Goal: Task Accomplishment & Management: Use online tool/utility

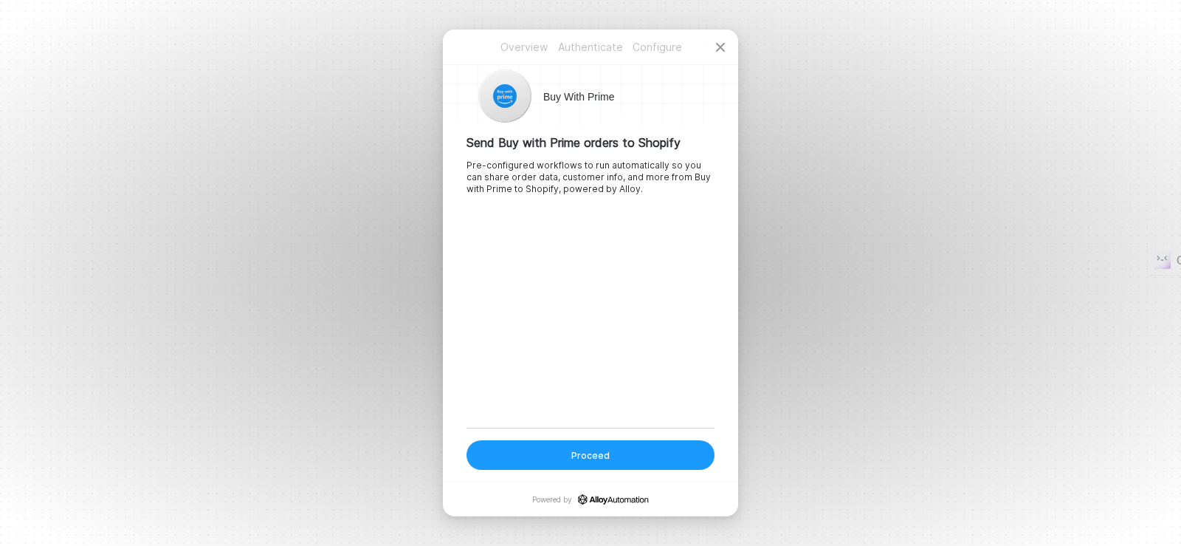
click at [595, 455] on div "Proceed" at bounding box center [590, 455] width 38 height 13
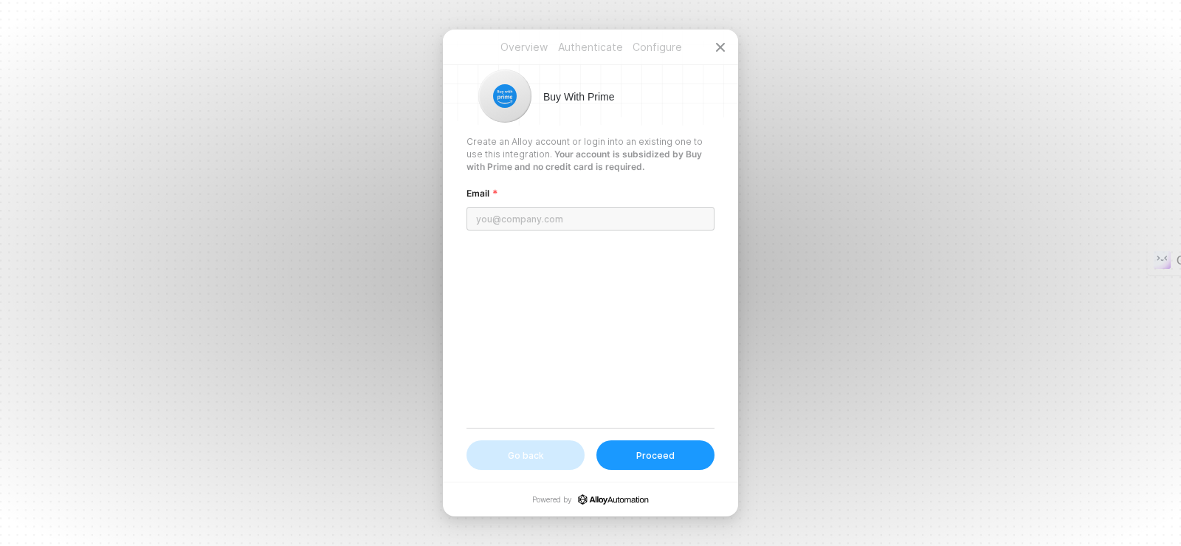
click at [536, 215] on input "email" at bounding box center [591, 219] width 248 height 24
type input "[EMAIL_ADDRESS][DOMAIN_NAME]"
click at [692, 466] on button "Proceed" at bounding box center [655, 455] width 118 height 30
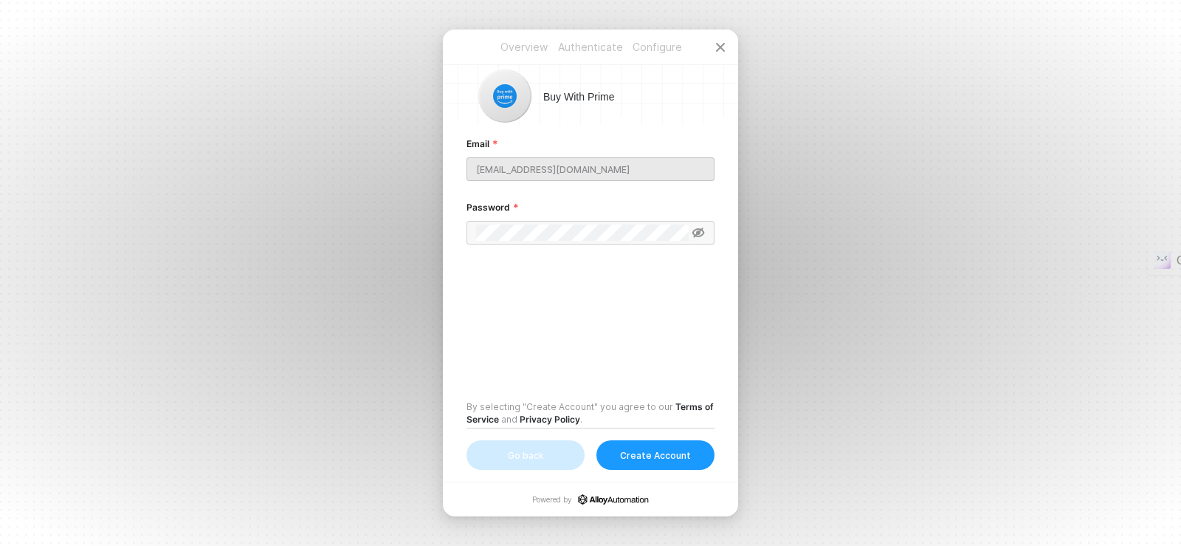
click at [665, 455] on div "Create Account" at bounding box center [655, 455] width 71 height 13
click at [689, 234] on span at bounding box center [591, 233] width 248 height 24
click at [697, 233] on icon at bounding box center [698, 232] width 13 height 10
click at [667, 469] on button "Create Account" at bounding box center [655, 455] width 118 height 30
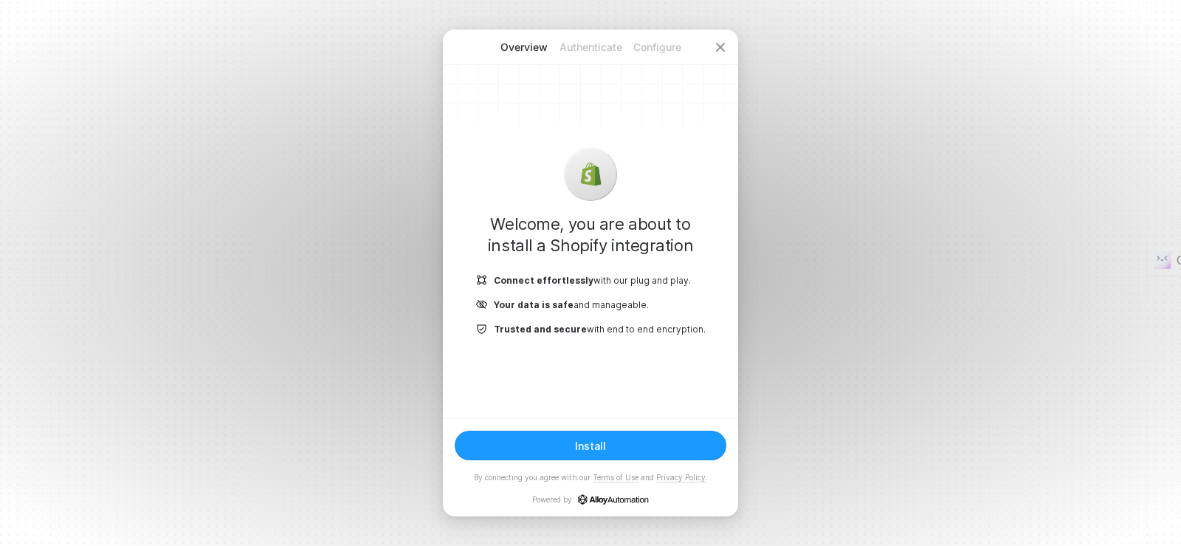
click at [645, 450] on button "Install" at bounding box center [591, 445] width 272 height 30
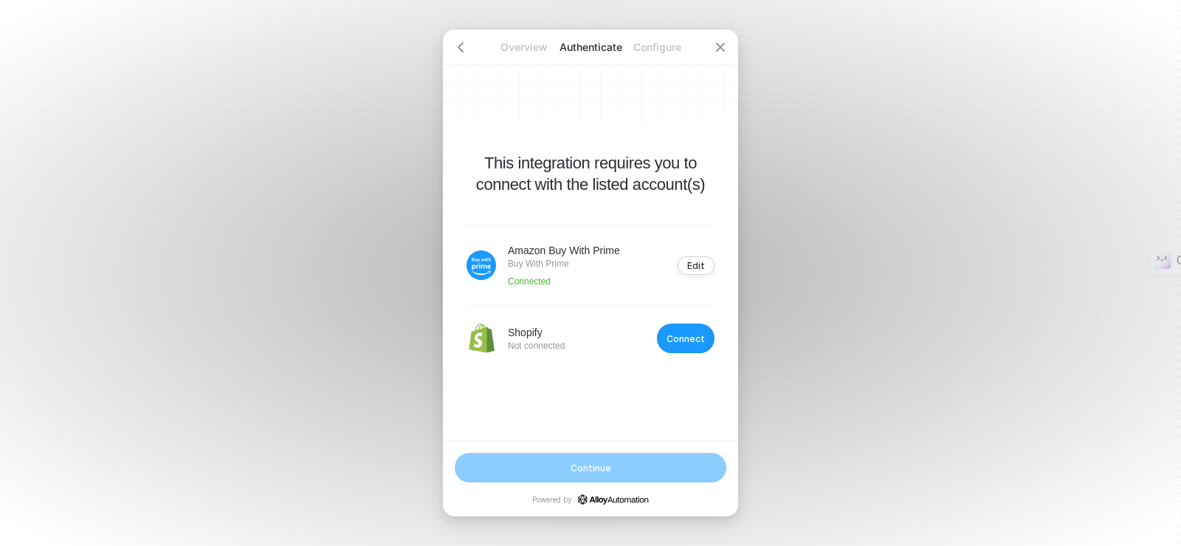
click at [688, 341] on div "Connect" at bounding box center [686, 338] width 38 height 11
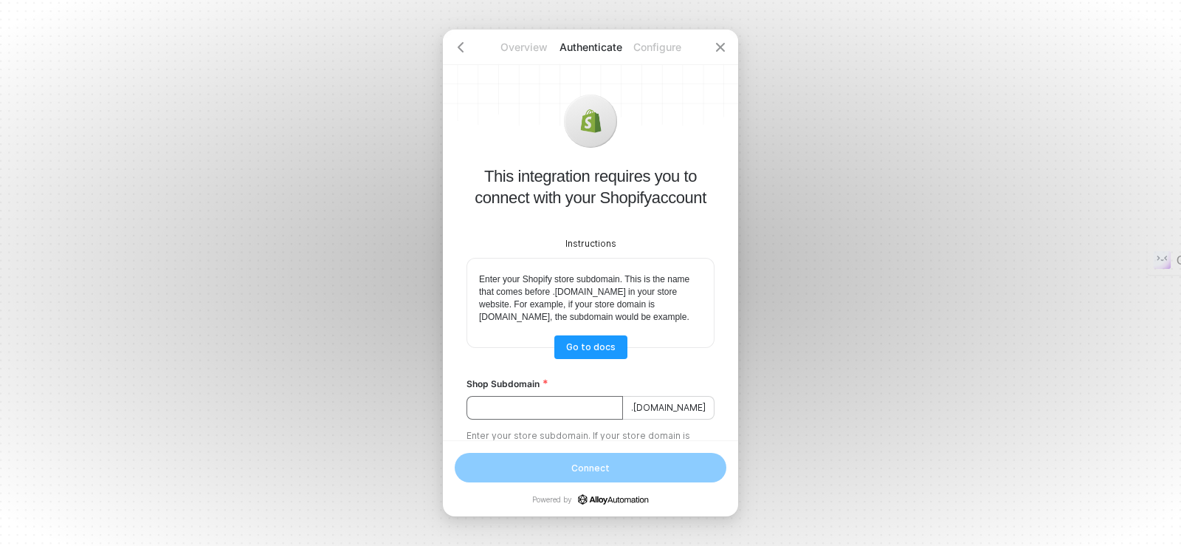
click at [602, 419] on input "Shop Subdomain" at bounding box center [545, 408] width 157 height 24
paste input "[PERSON_NAME]."
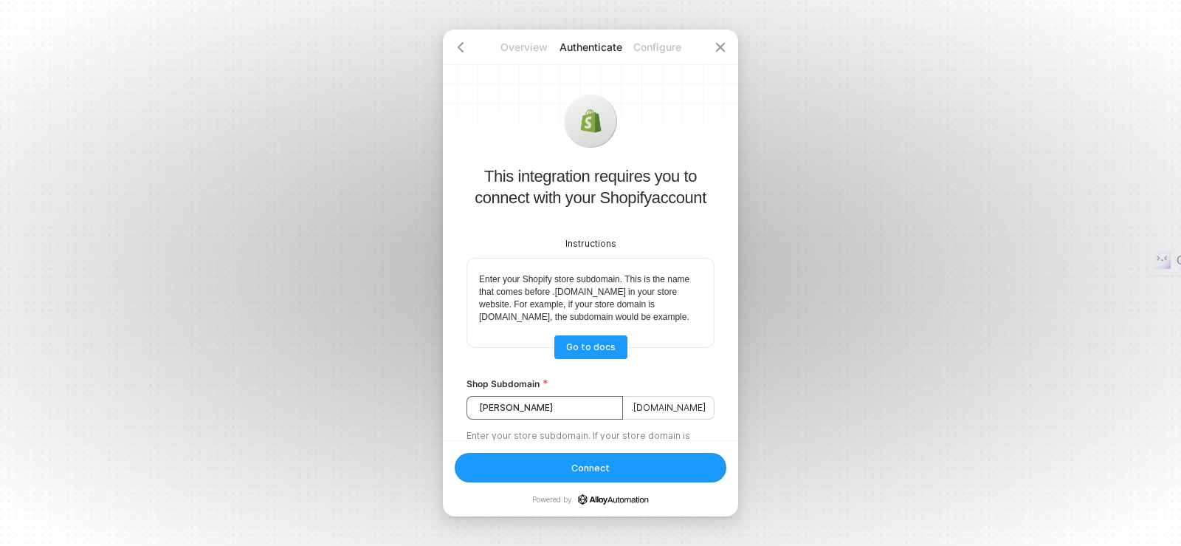
type input "[PERSON_NAME]"
click at [607, 474] on button "Connect" at bounding box center [591, 468] width 272 height 30
